Goal: Transaction & Acquisition: Purchase product/service

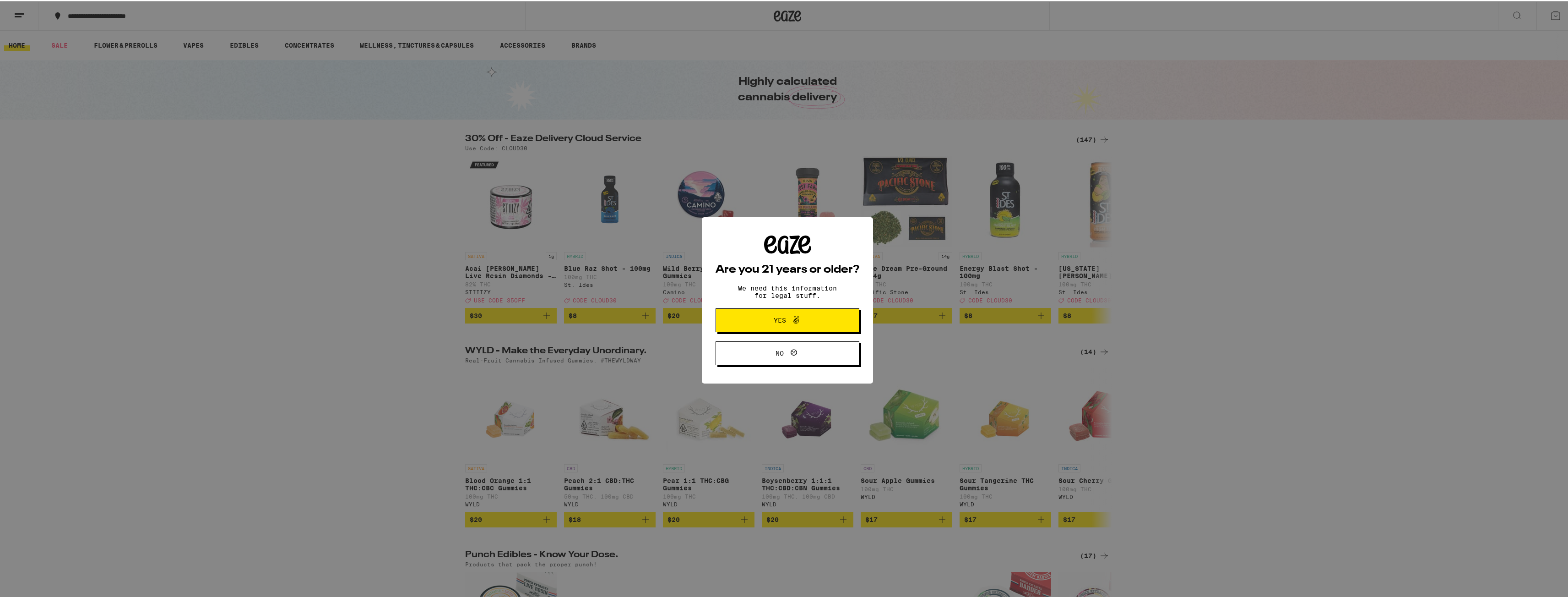
click at [774, 317] on span "Yes" at bounding box center [780, 318] width 12 height 7
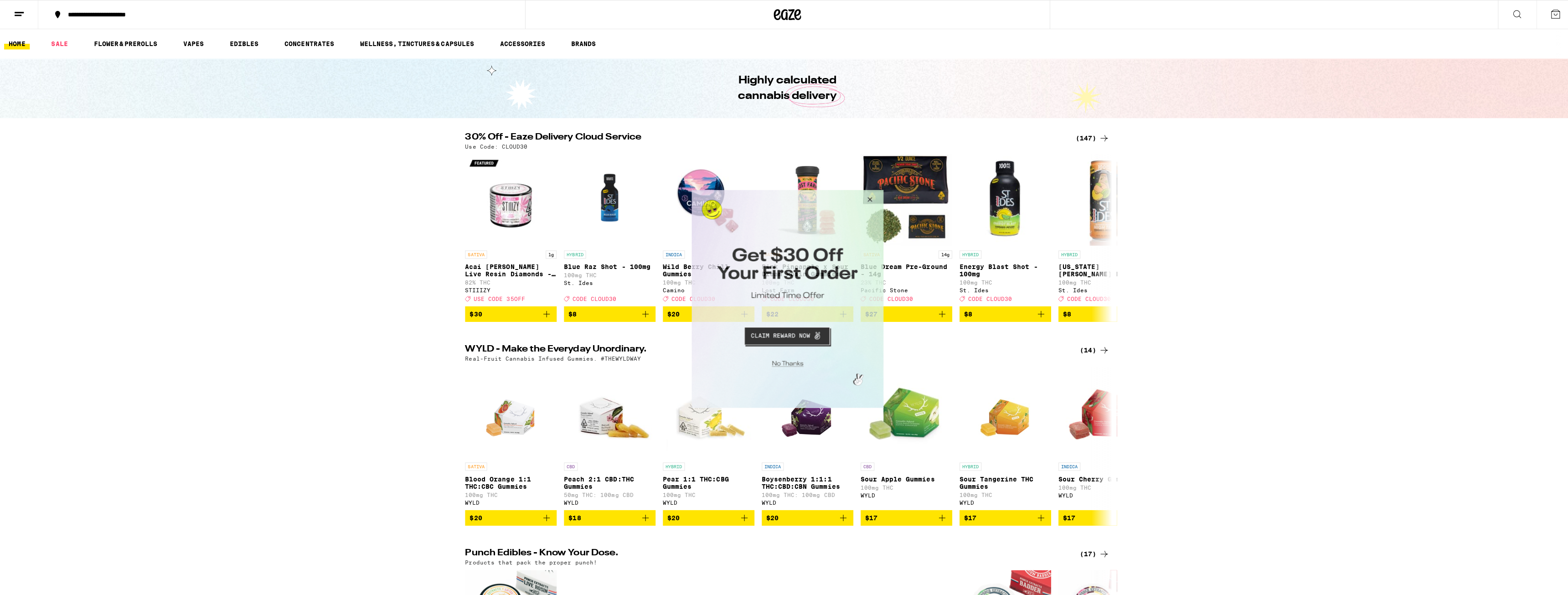
click at [781, 359] on button "Close Modal" at bounding box center [786, 361] width 186 height 14
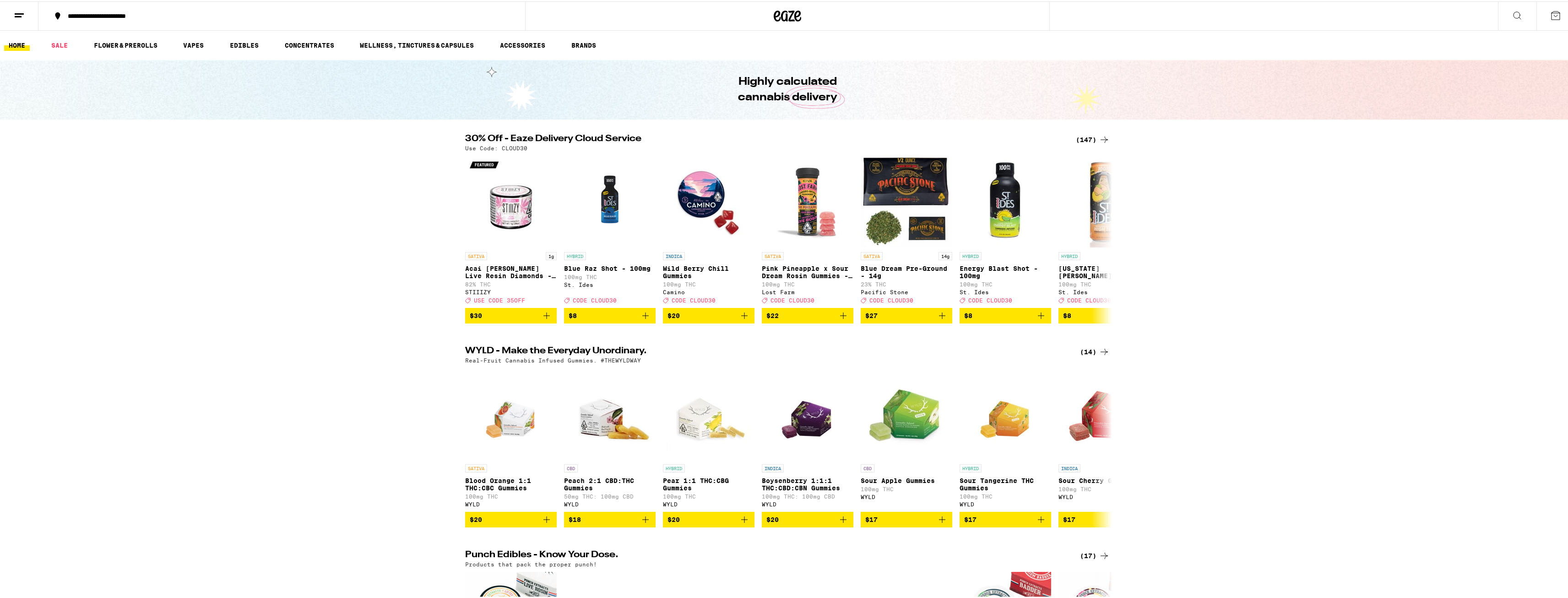
click at [1512, 12] on icon at bounding box center [1518, 14] width 11 height 11
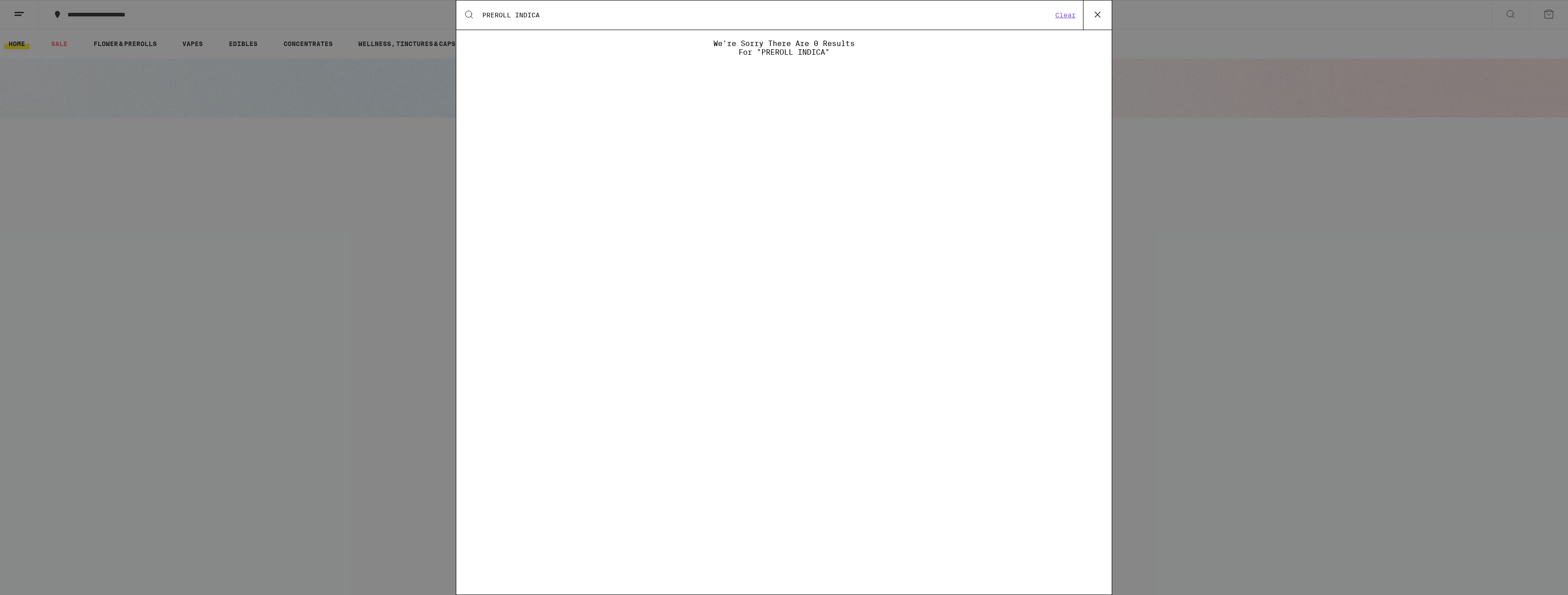
type input "PREROLL INDICA"
click at [555, 14] on input "PREROLL INDICA" at bounding box center [767, 15] width 571 height 9
click at [1064, 14] on button "Clear" at bounding box center [1065, 15] width 26 height 9
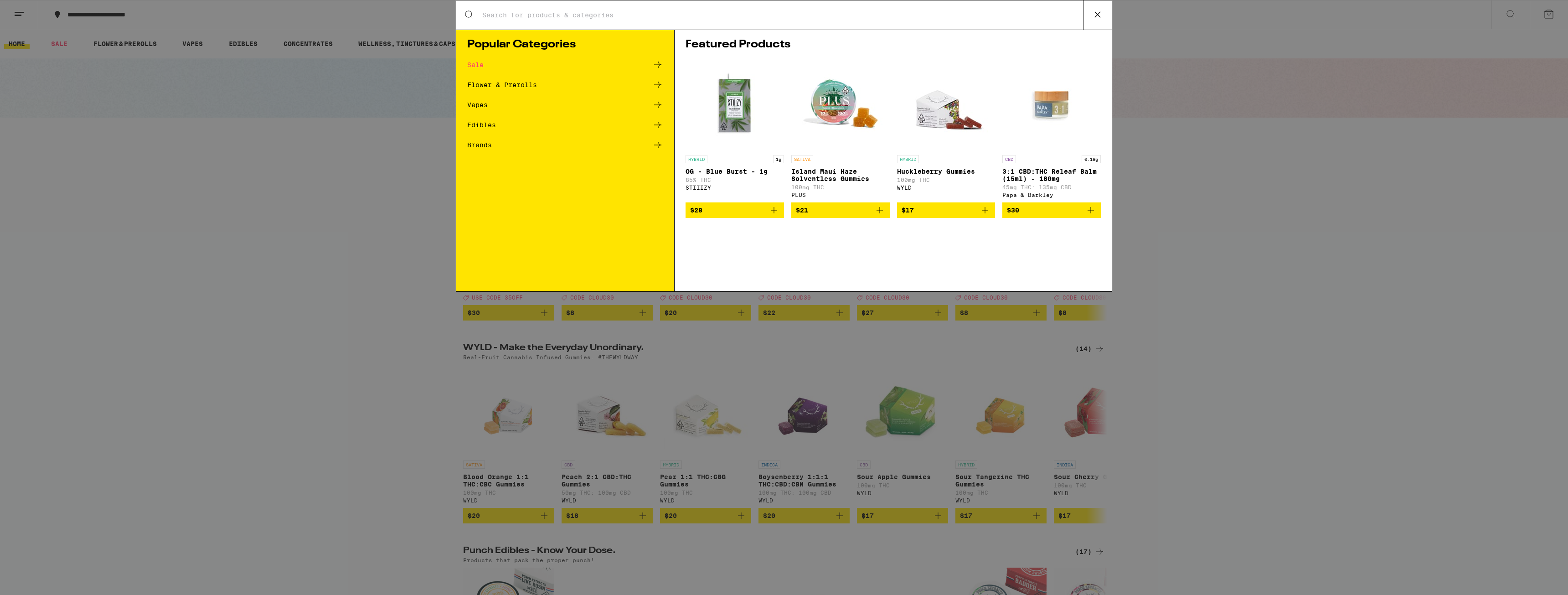
click at [614, 16] on input "Search for Products" at bounding box center [782, 15] width 601 height 9
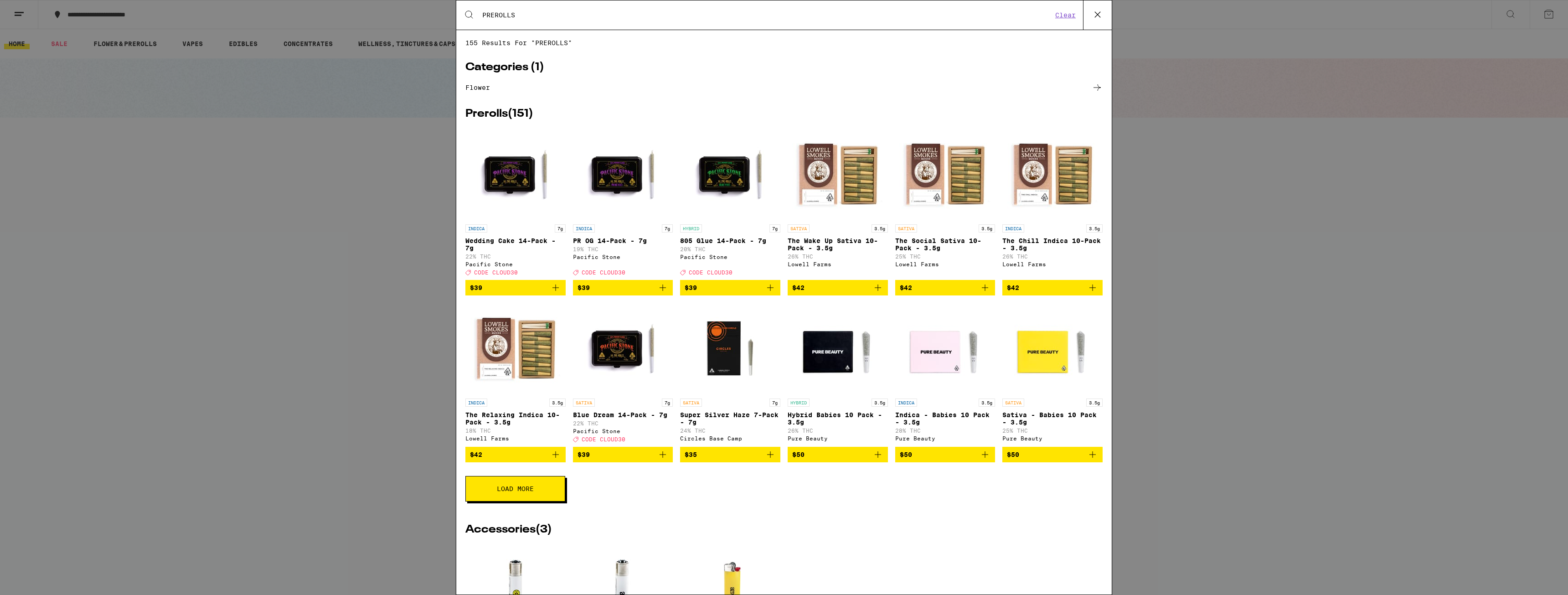
type input "PREROLLS"
click at [245, 125] on div "Search for Products PREROLLS Clear 155 results for "PREROLLS" Categories ( 1 ) …" at bounding box center [784, 298] width 1568 height 595
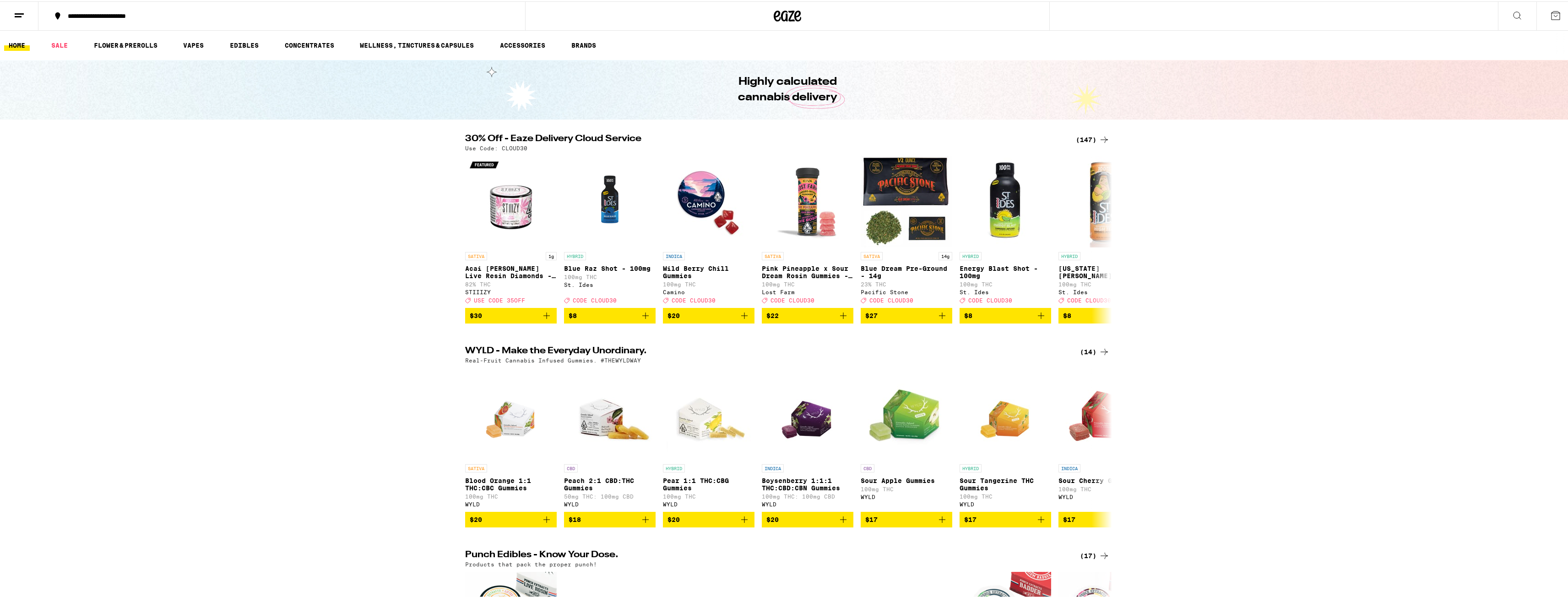
click at [1550, 15] on icon at bounding box center [1556, 14] width 11 height 11
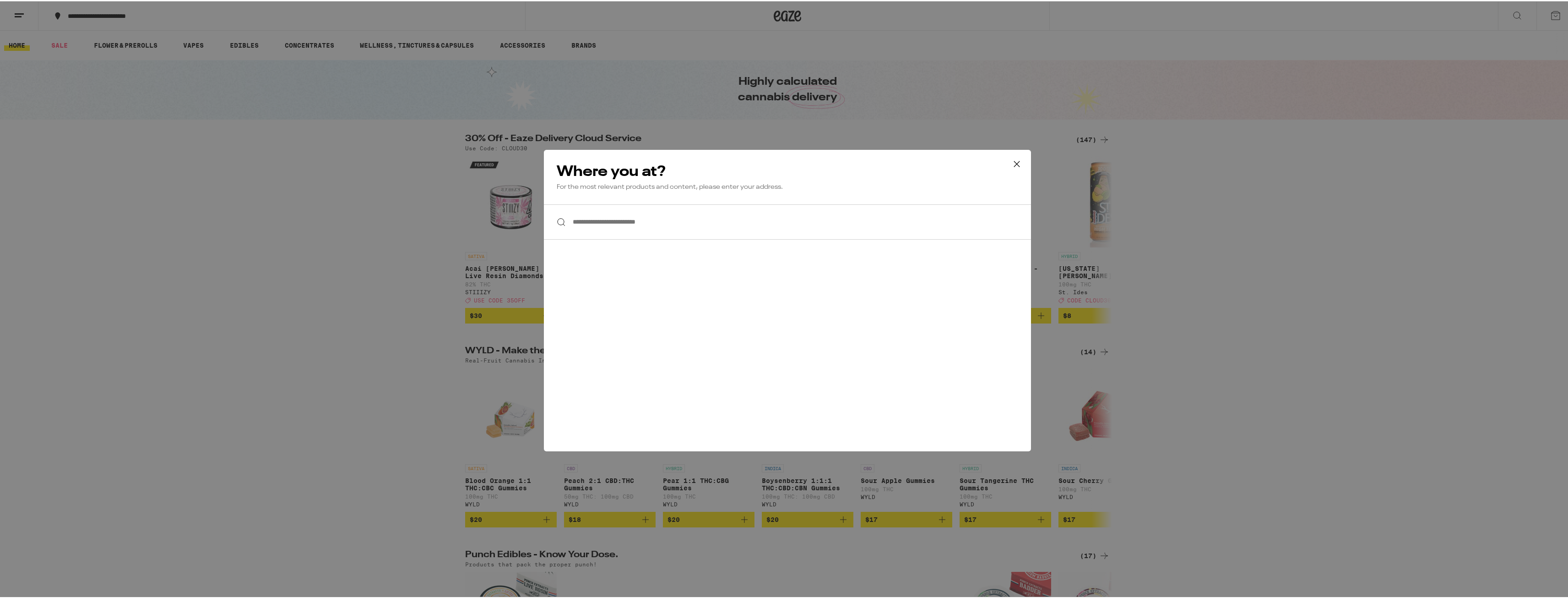
click at [1013, 158] on icon at bounding box center [1017, 162] width 13 height 13
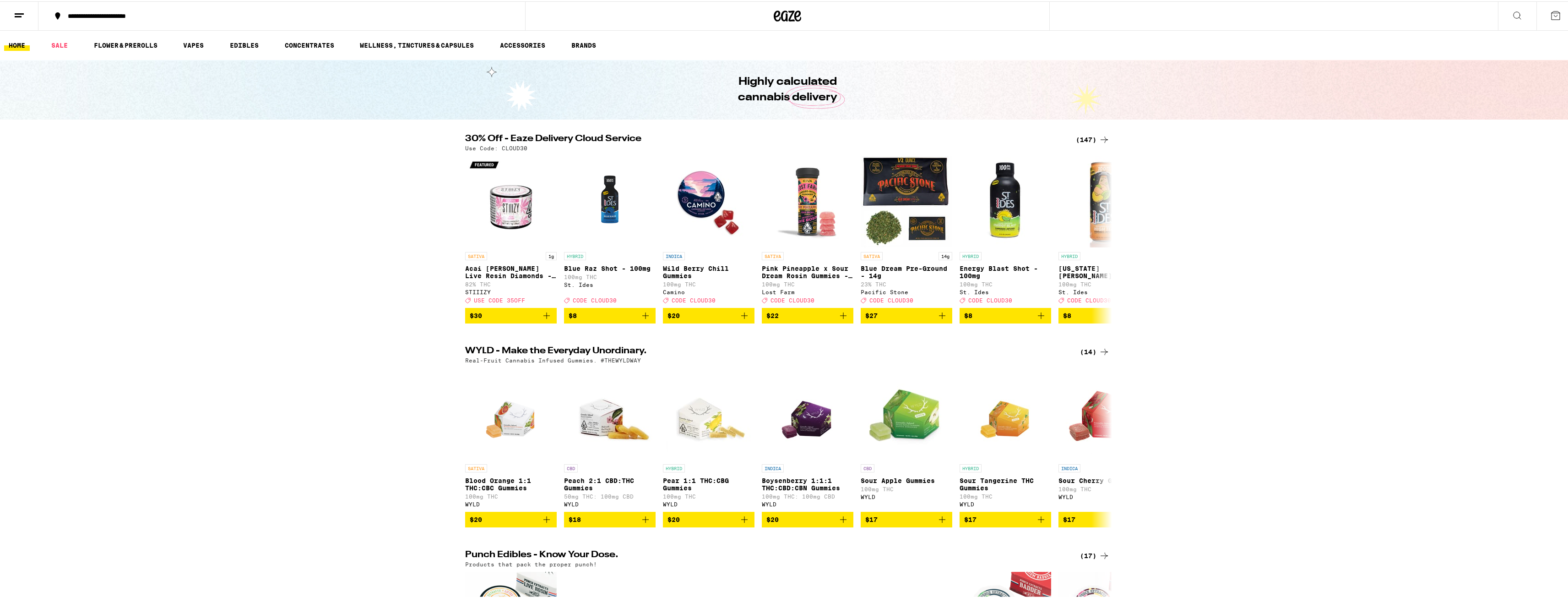
click at [1512, 13] on icon at bounding box center [1518, 14] width 11 height 11
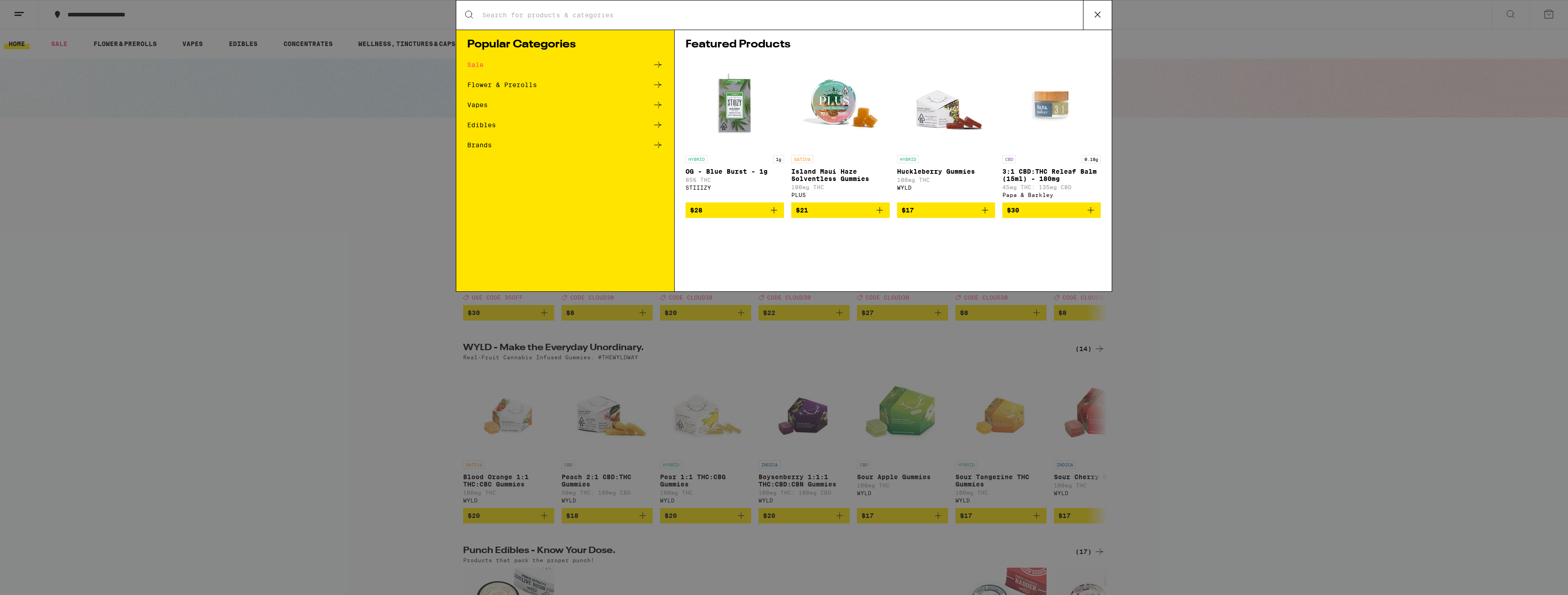
type input "P"
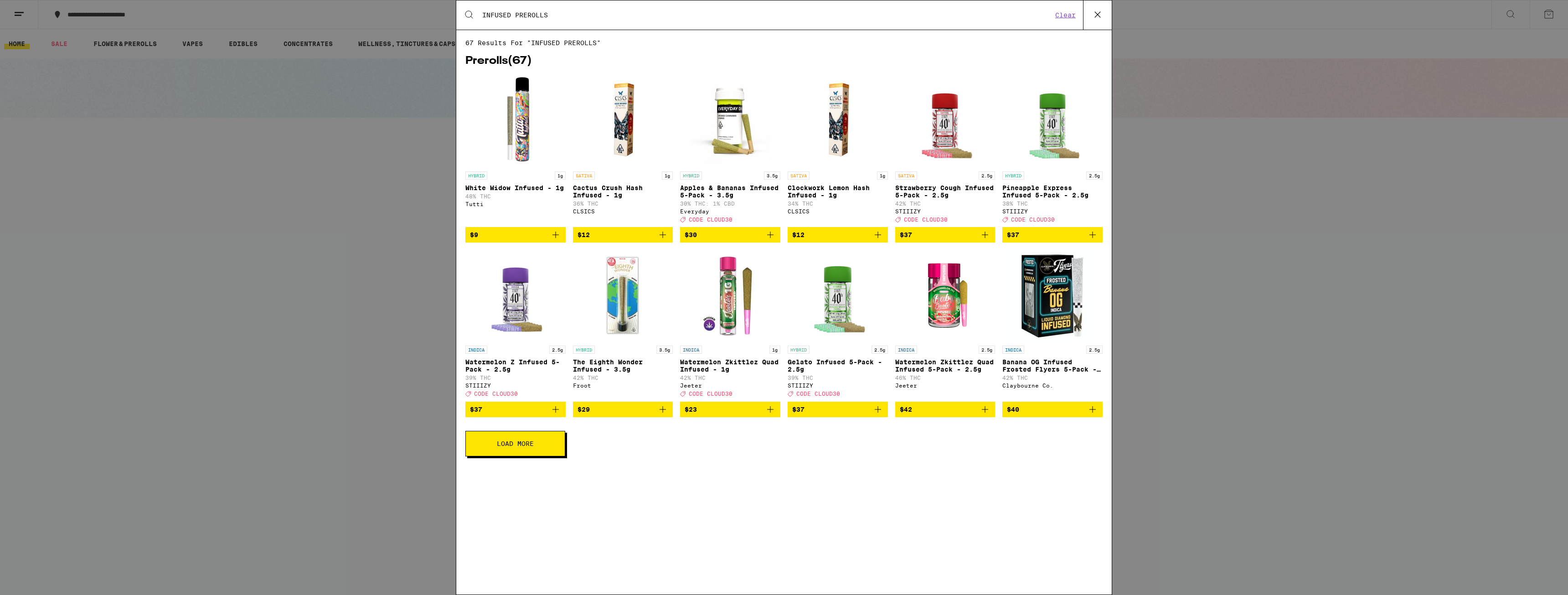
type input "INFUSED PREROLLS"
